Goal: Task Accomplishment & Management: Complete application form

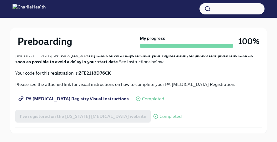
scroll to position [84, 0]
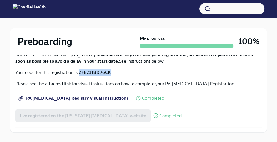
drag, startPoint x: 137, startPoint y: 101, endPoint x: 98, endPoint y: 102, distance: 39.2
click at [98, 75] on p "Your code for this registration is: ZFE2118D76CK" at bounding box center [138, 72] width 247 height 6
copy strong "ZFE2118D76CK"
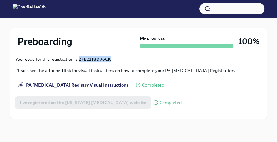
scroll to position [138, 0]
click at [88, 86] on span "PA [MEDICAL_DATA] Registry Visual Instructions" at bounding box center [74, 85] width 109 height 6
click at [65, 85] on span "PA [MEDICAL_DATA] Registry Visual Instructions" at bounding box center [74, 85] width 109 height 6
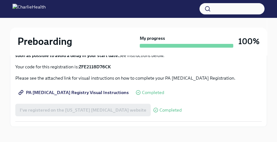
scroll to position [91, 0]
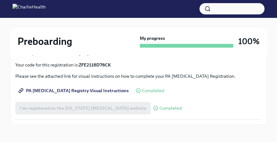
click at [139, 79] on p "Please see the attached link for visual instructions on how to complete your PA…" at bounding box center [138, 76] width 247 height 6
drag, startPoint x: 137, startPoint y: 95, endPoint x: 98, endPoint y: 98, distance: 39.0
click at [98, 68] on p "Your code for this registration is: ZFE2118D76CK" at bounding box center [138, 65] width 247 height 6
click at [156, 68] on div "We work with clients across the country in various ways, so we require everyone…" at bounding box center [138, 53] width 247 height 30
click at [151, 68] on p "Your code for this registration is: ZFE2118D76CK" at bounding box center [138, 65] width 247 height 6
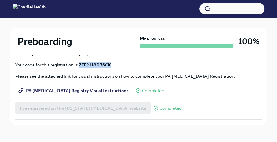
drag, startPoint x: 141, startPoint y: 93, endPoint x: 96, endPoint y: 94, distance: 44.5
click at [96, 68] on p "Your code for this registration is: ZFE2118D76CK" at bounding box center [138, 65] width 247 height 6
copy strong "ZFE2118D76CK"
